Goal: Task Accomplishment & Management: Manage account settings

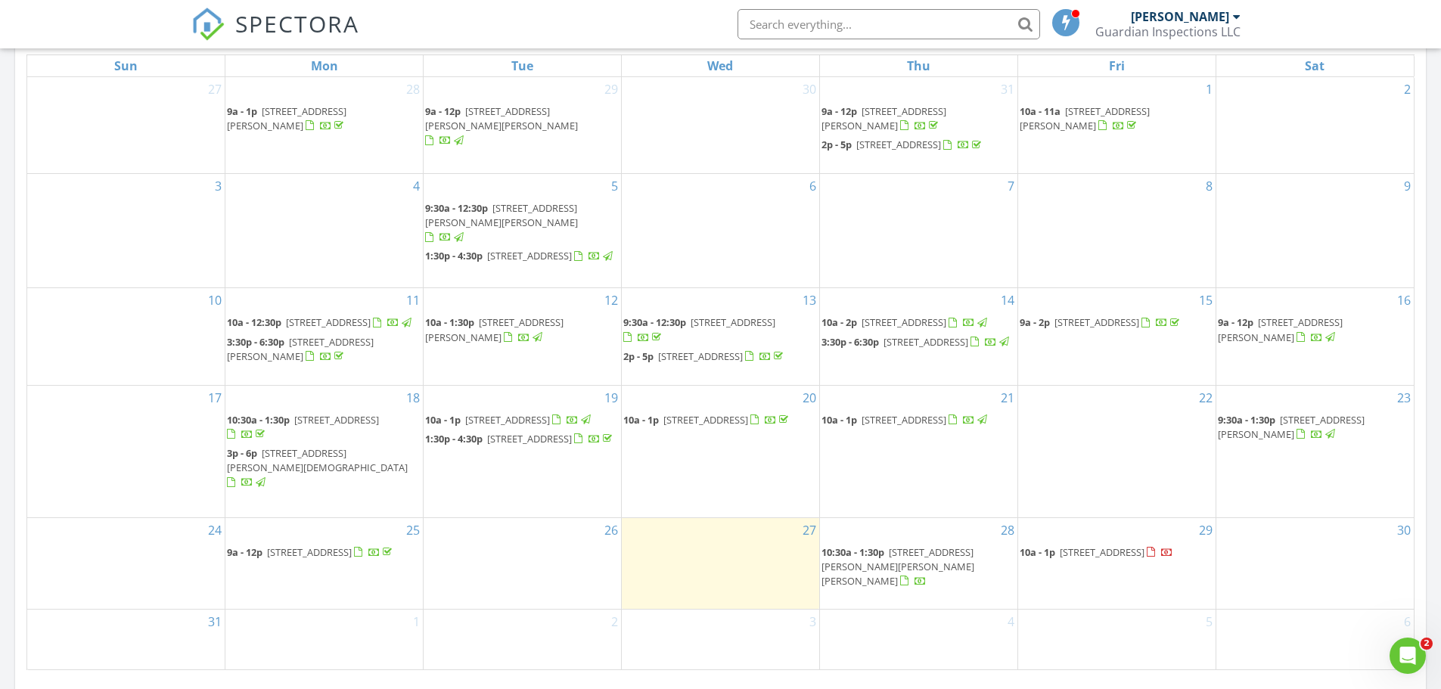
scroll to position [983, 0]
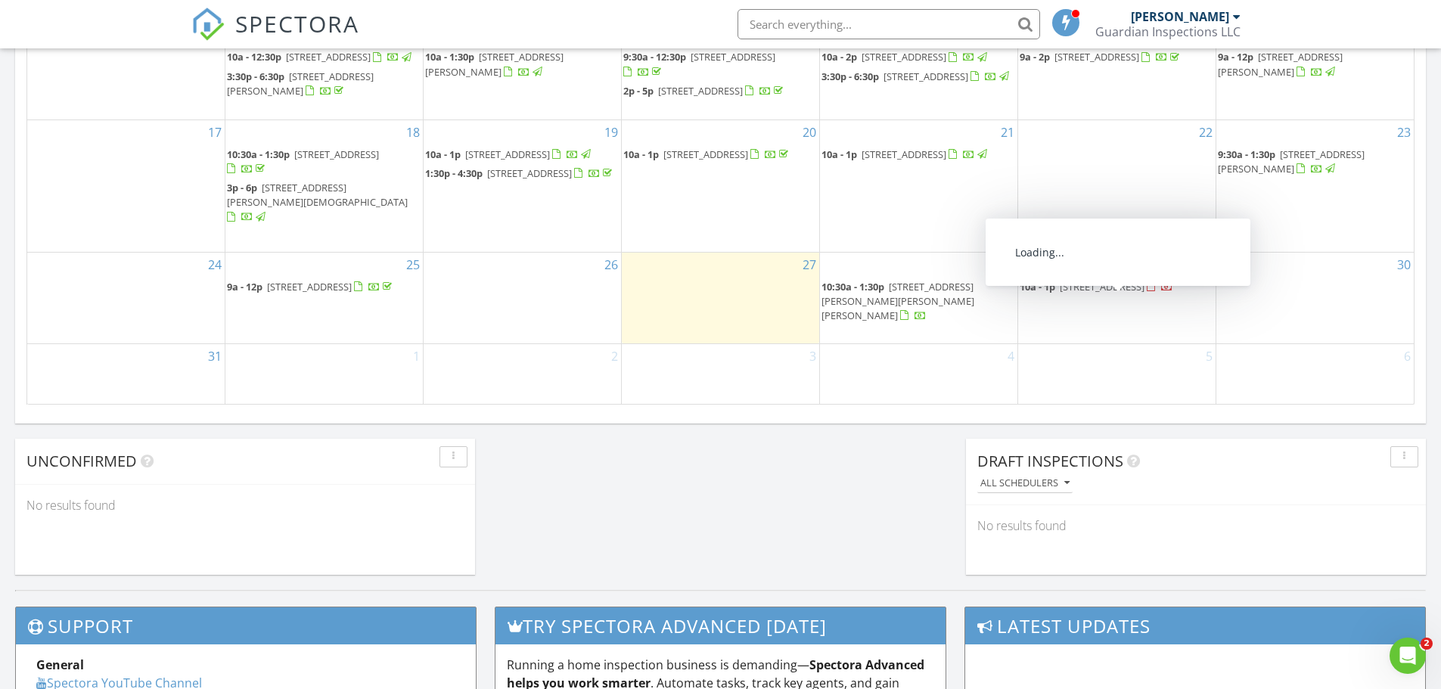
click at [1144, 293] on span "4720 Shoshonee Trail, College Park 30349" at bounding box center [1102, 287] width 85 height 14
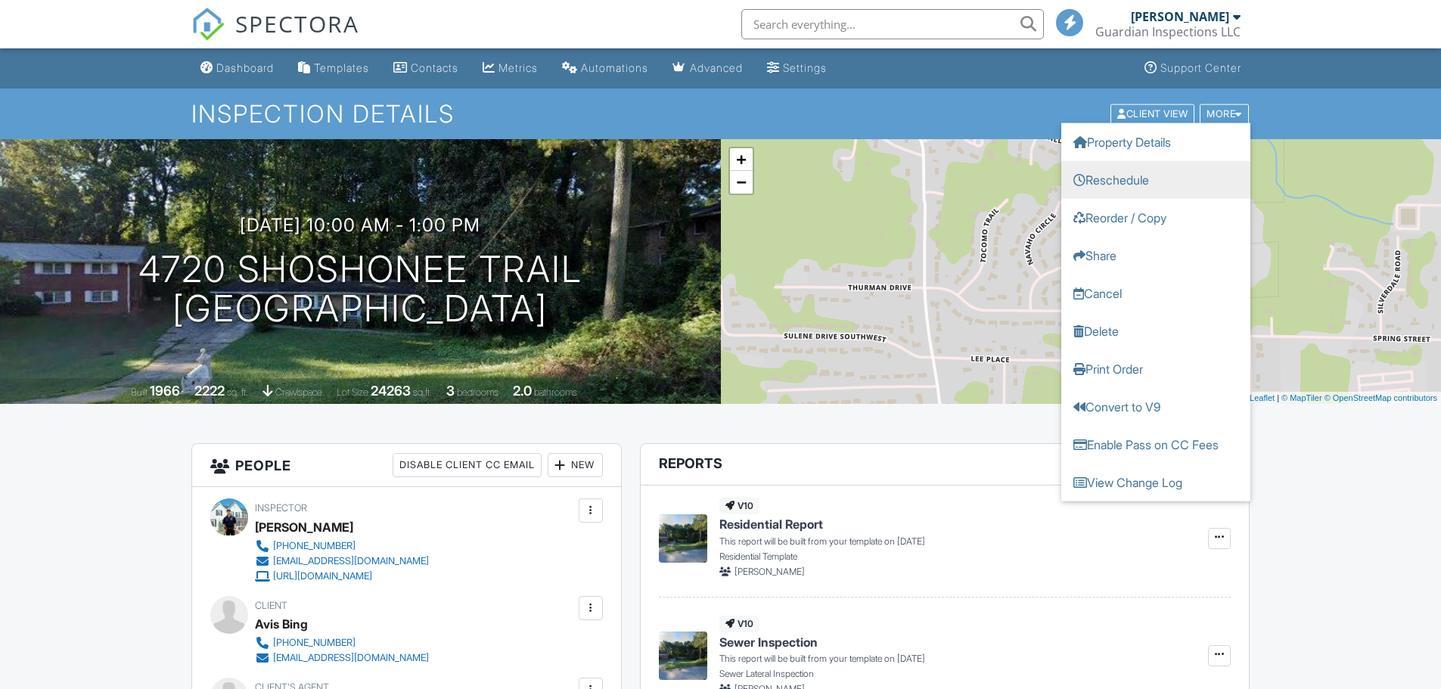
click at [1136, 179] on link "Reschedule" at bounding box center [1155, 179] width 189 height 38
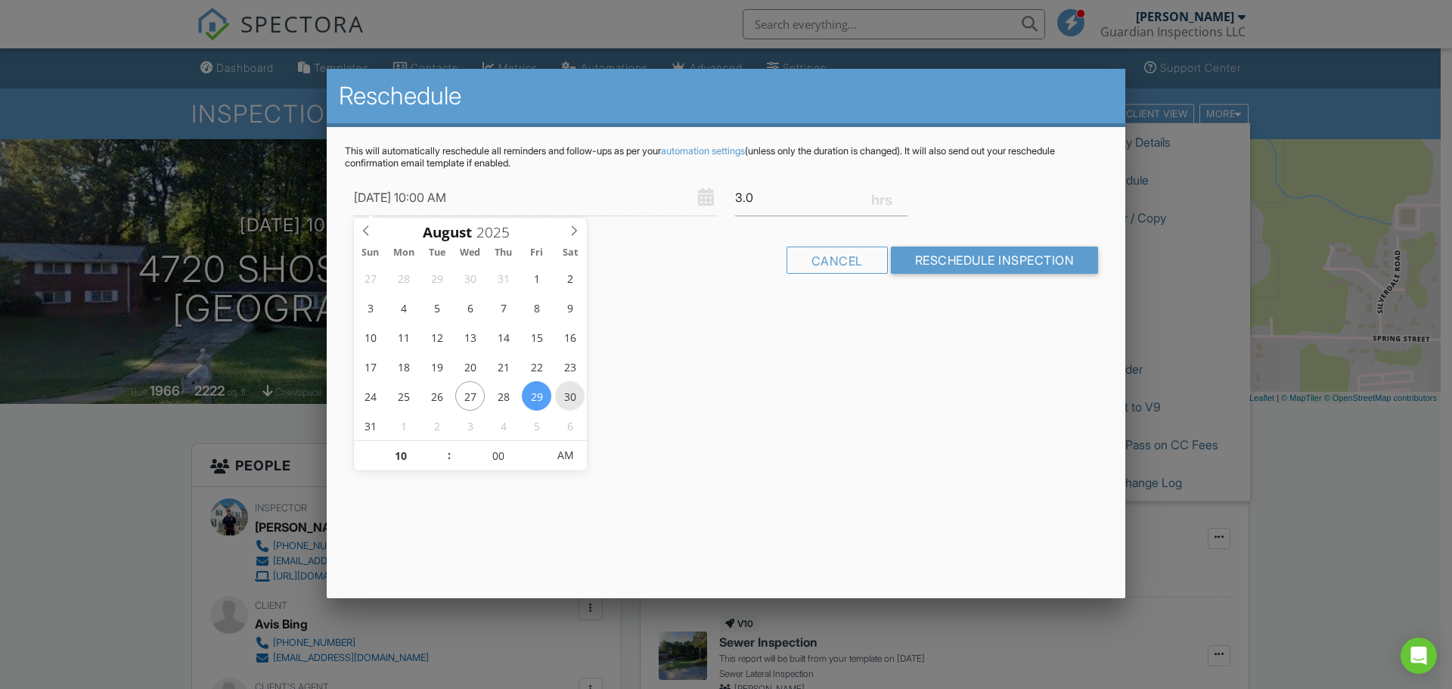
type input "08/30/2025 10:00 AM"
click at [925, 261] on input "Reschedule Inspection" at bounding box center [995, 260] width 208 height 27
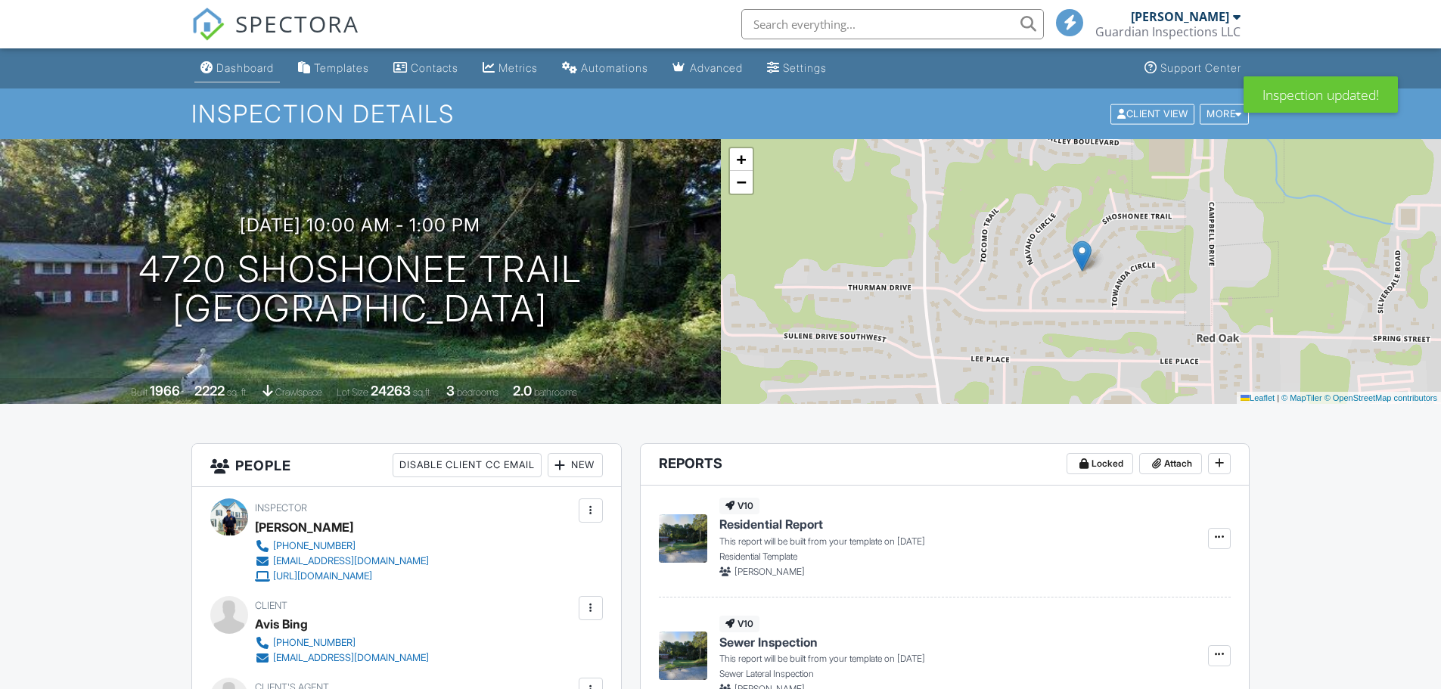
click at [244, 64] on div "Dashboard" at bounding box center [244, 67] width 57 height 13
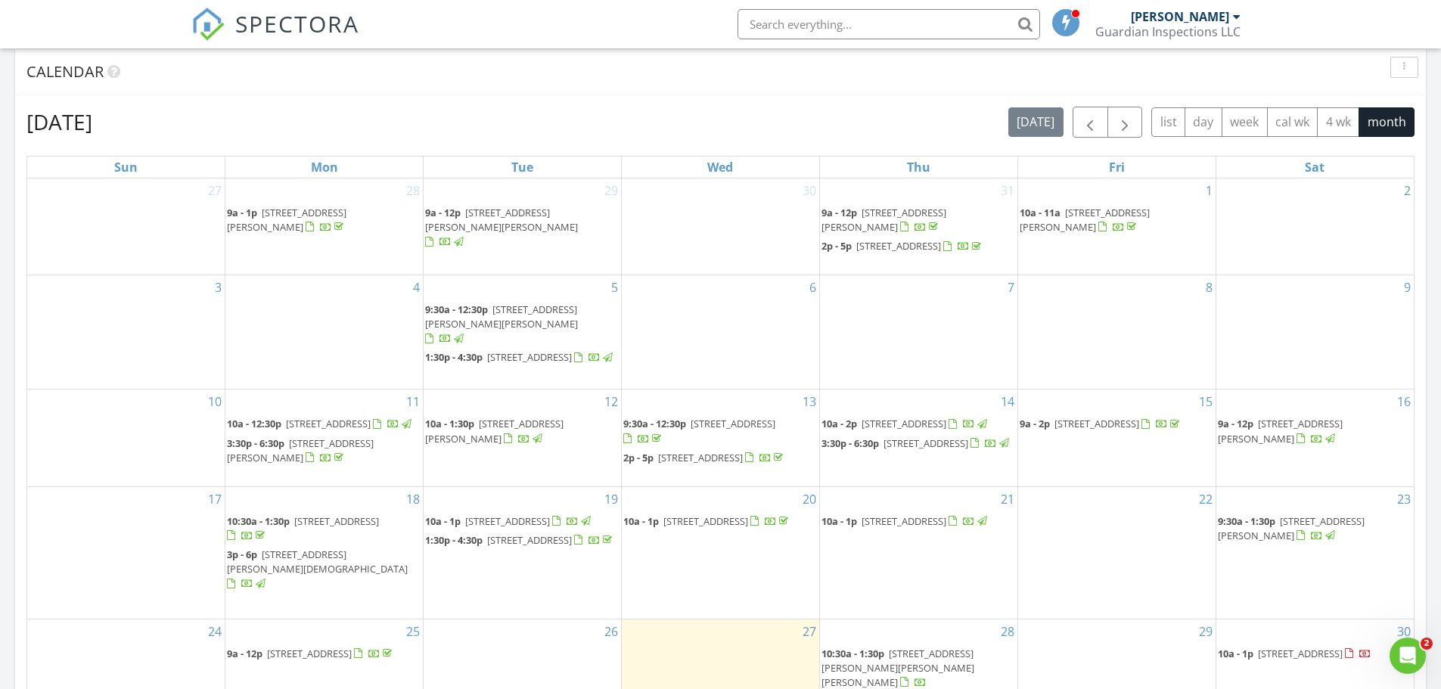
scroll to position [1059, 0]
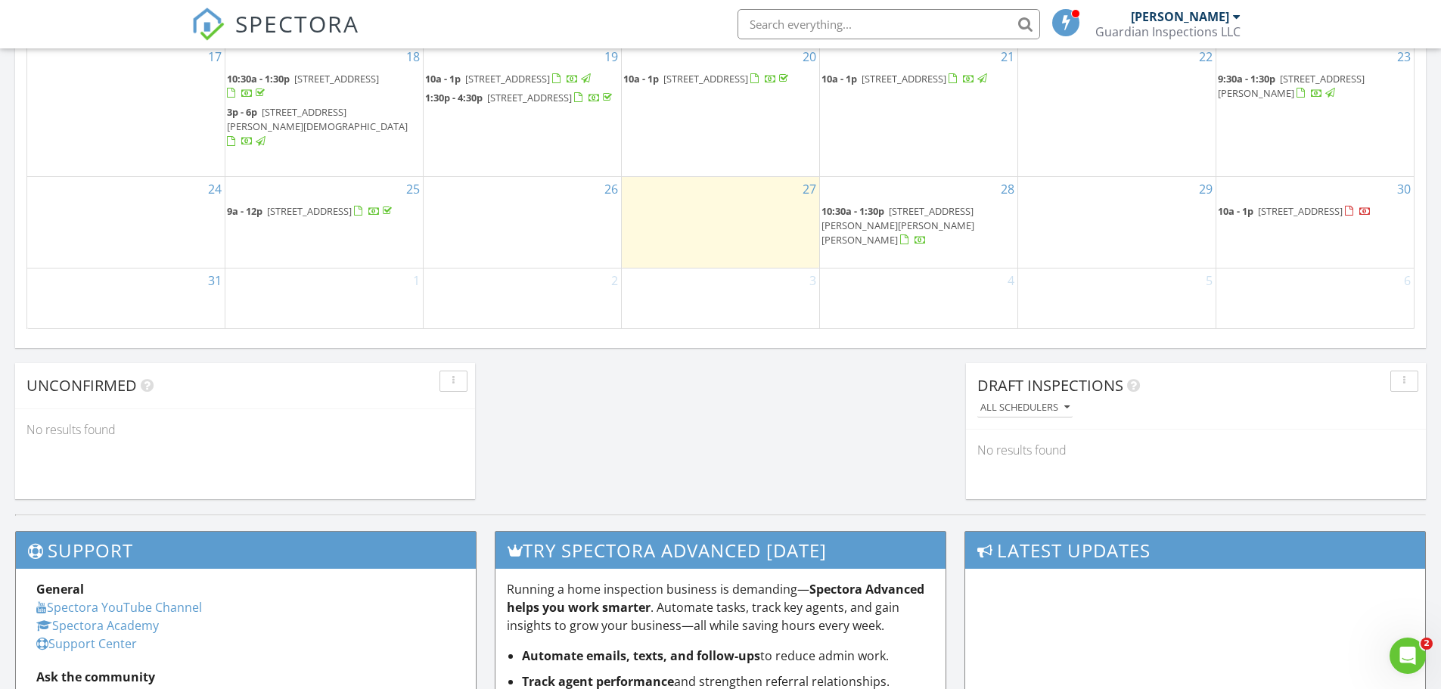
click at [883, 218] on span "10:30a - 1:30p" at bounding box center [852, 211] width 63 height 14
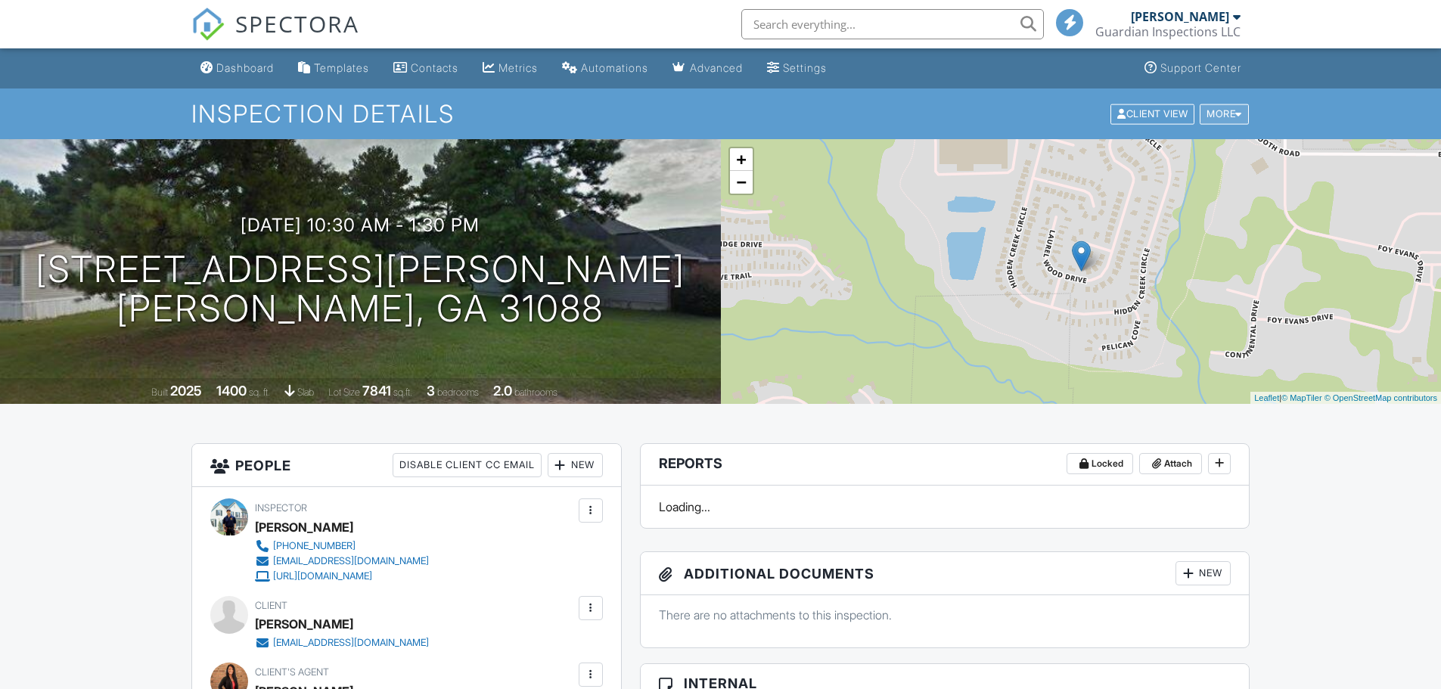
click at [1218, 123] on div "More" at bounding box center [1224, 114] width 49 height 20
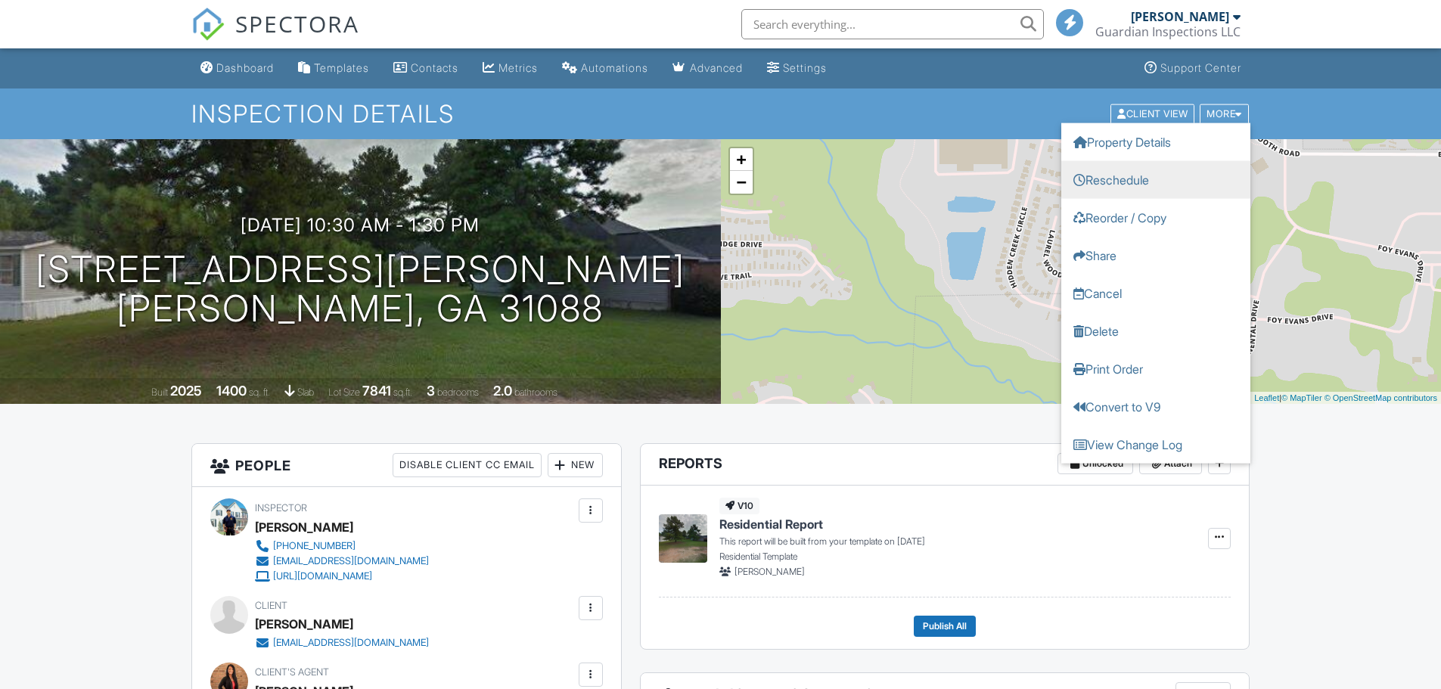
click at [1140, 191] on link "Reschedule" at bounding box center [1155, 179] width 189 height 38
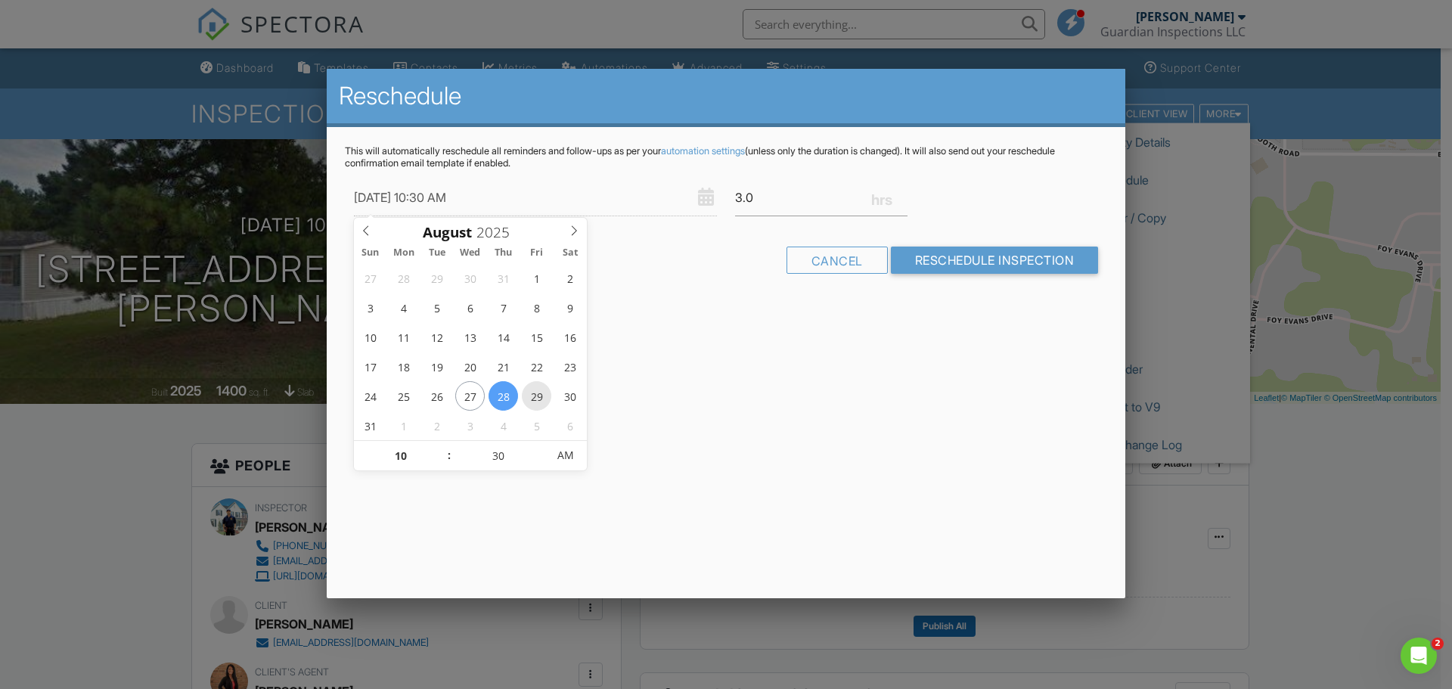
type input "[DATE] 10:30 AM"
click at [930, 255] on input "Reschedule Inspection" at bounding box center [995, 260] width 208 height 27
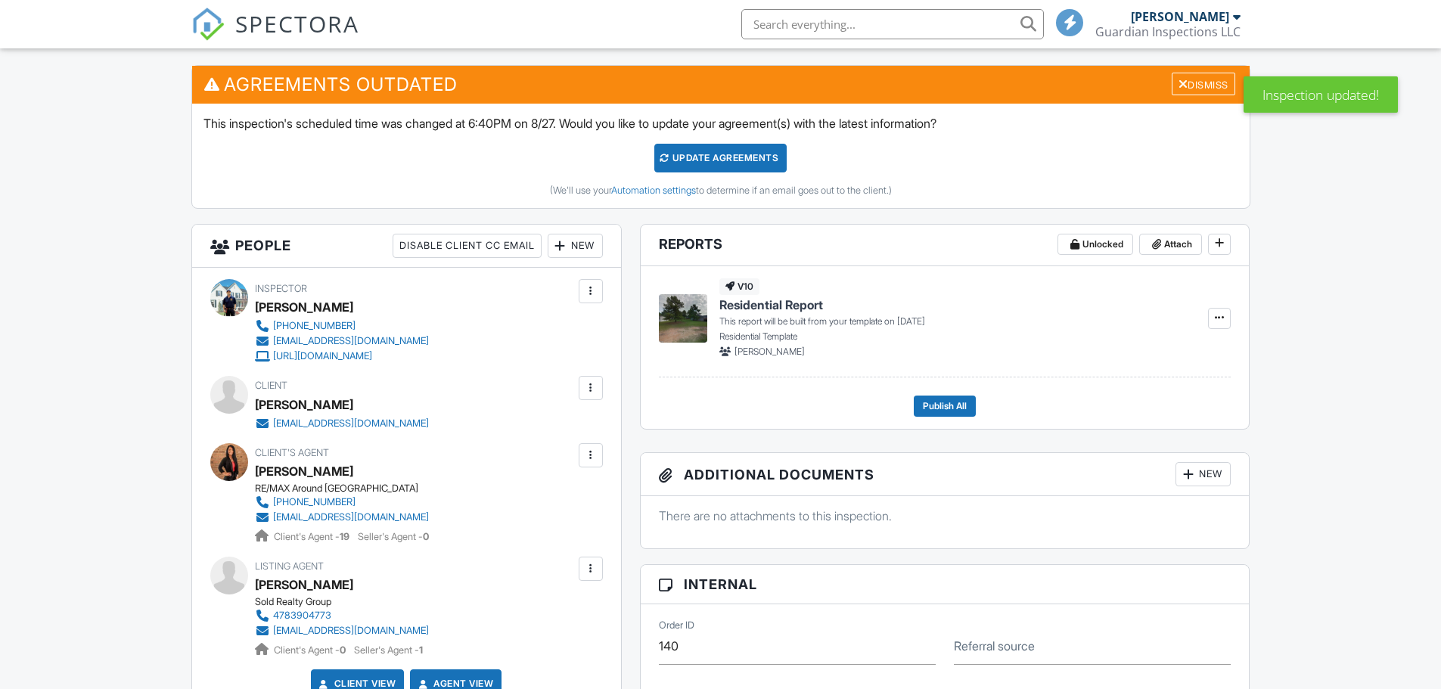
scroll to position [76, 0]
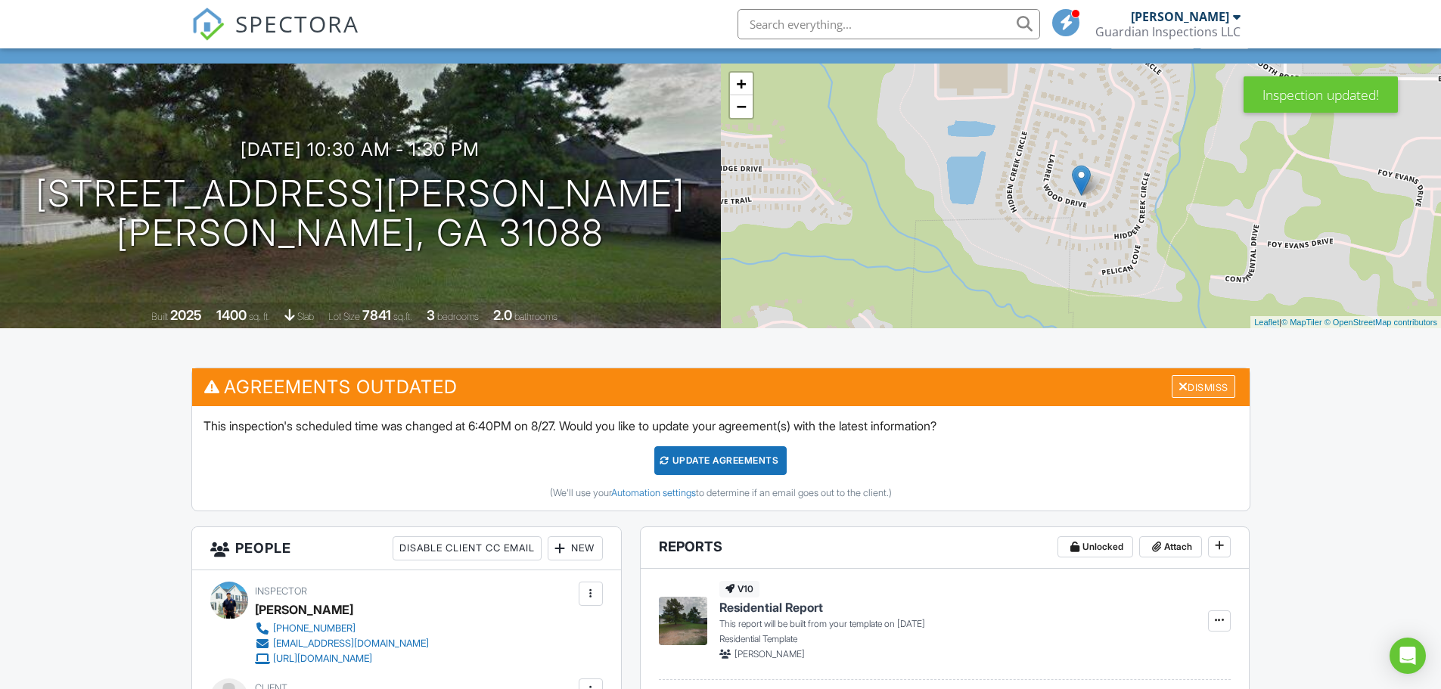
click at [1181, 387] on div at bounding box center [1183, 386] width 10 height 12
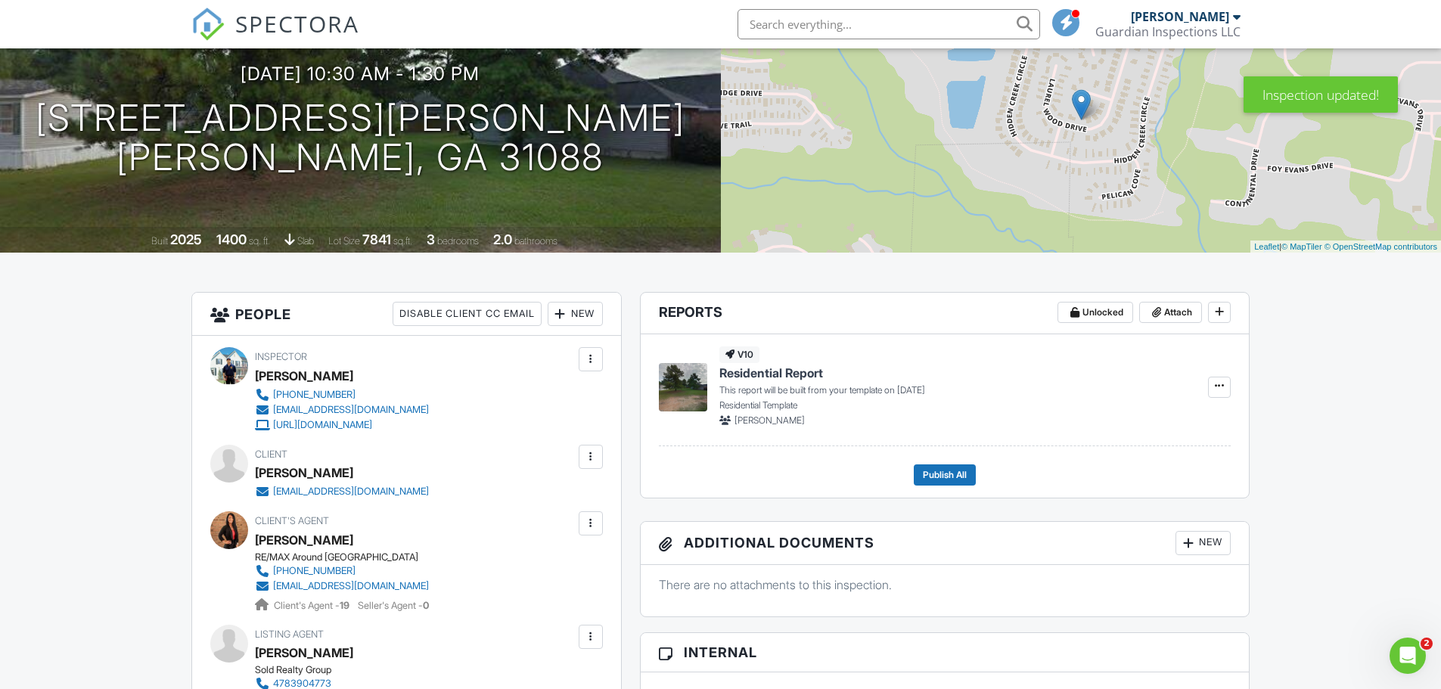
scroll to position [0, 0]
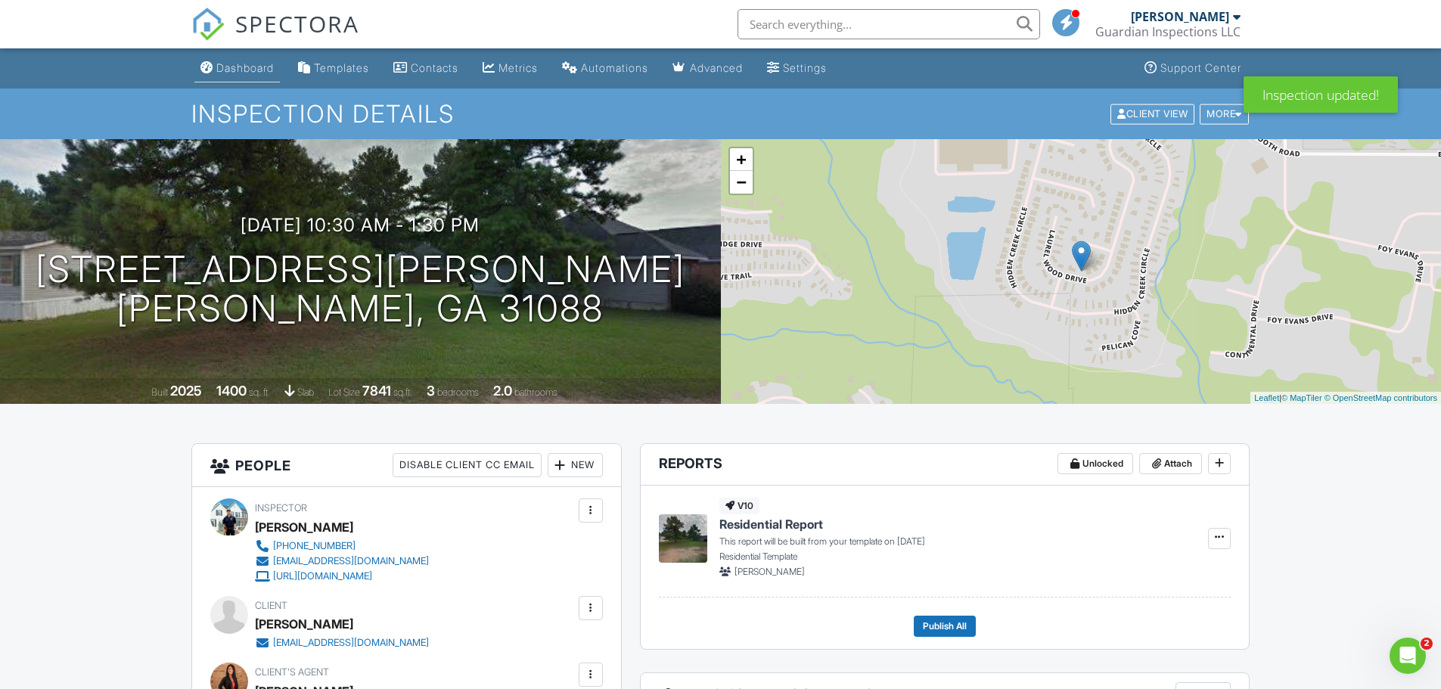
click at [224, 61] on div "Dashboard" at bounding box center [244, 67] width 57 height 13
